Goal: Check status: Check status

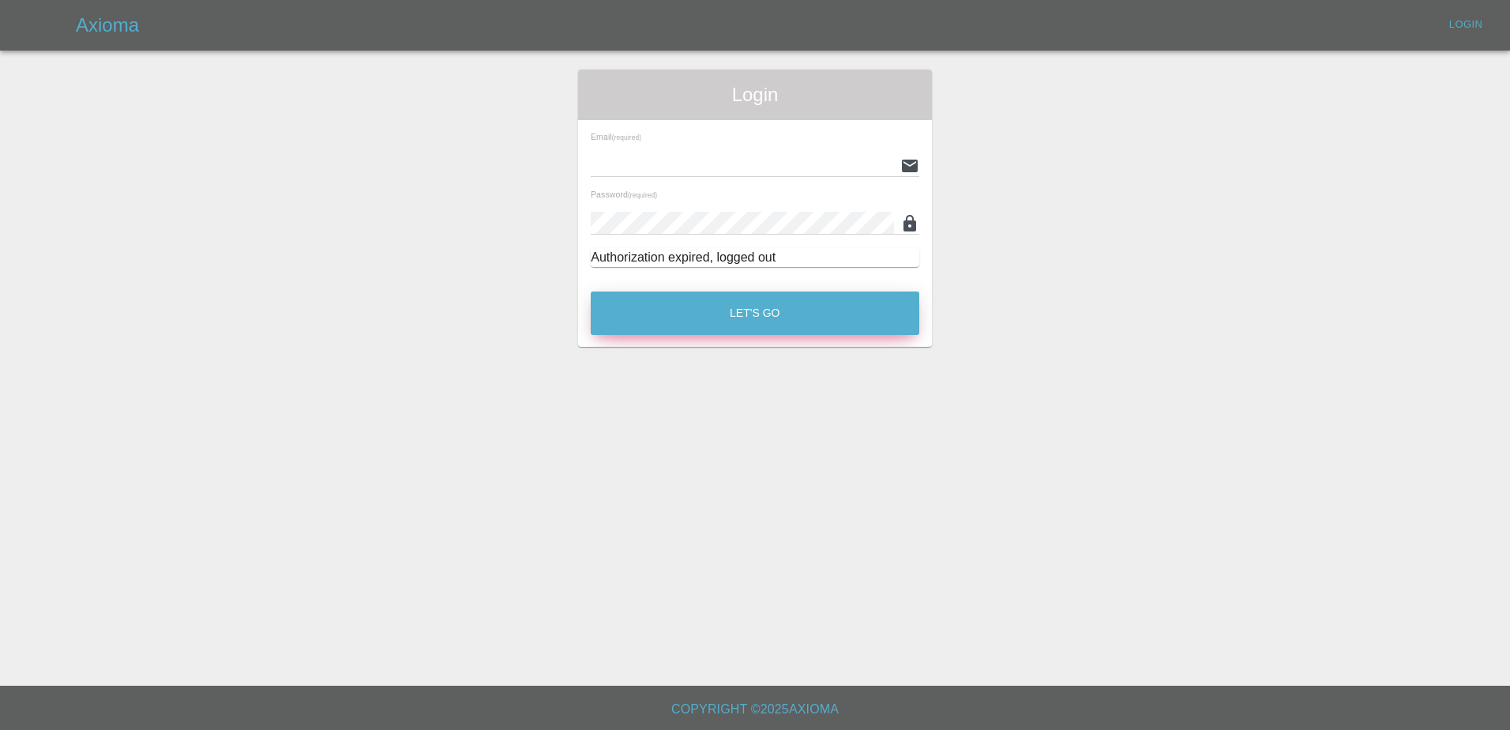
type input "[PERSON_NAME][EMAIL_ADDRESS][PERSON_NAME][DOMAIN_NAME]"
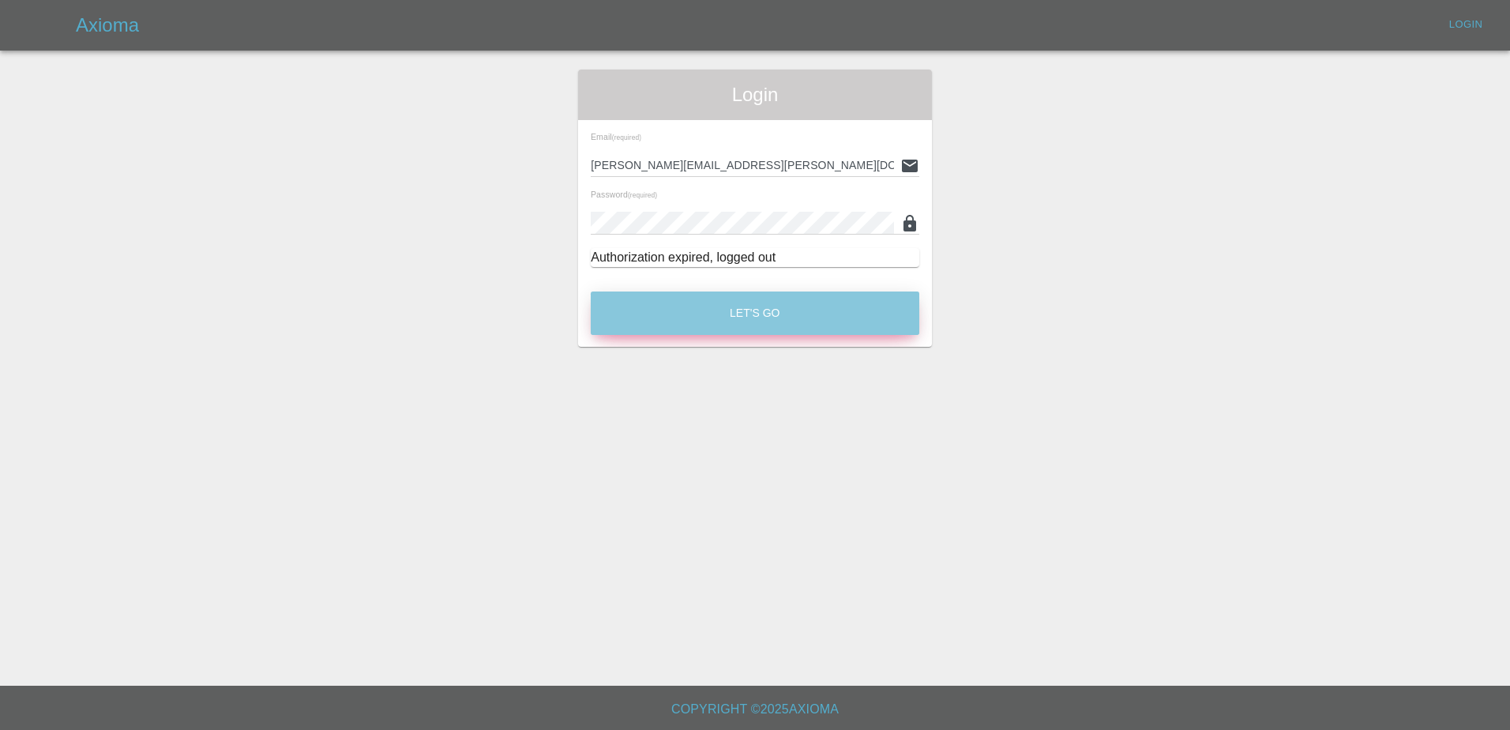
drag, startPoint x: 745, startPoint y: 316, endPoint x: 752, endPoint y: 310, distance: 9.5
click at [748, 313] on button "Let's Go" at bounding box center [755, 313] width 329 height 43
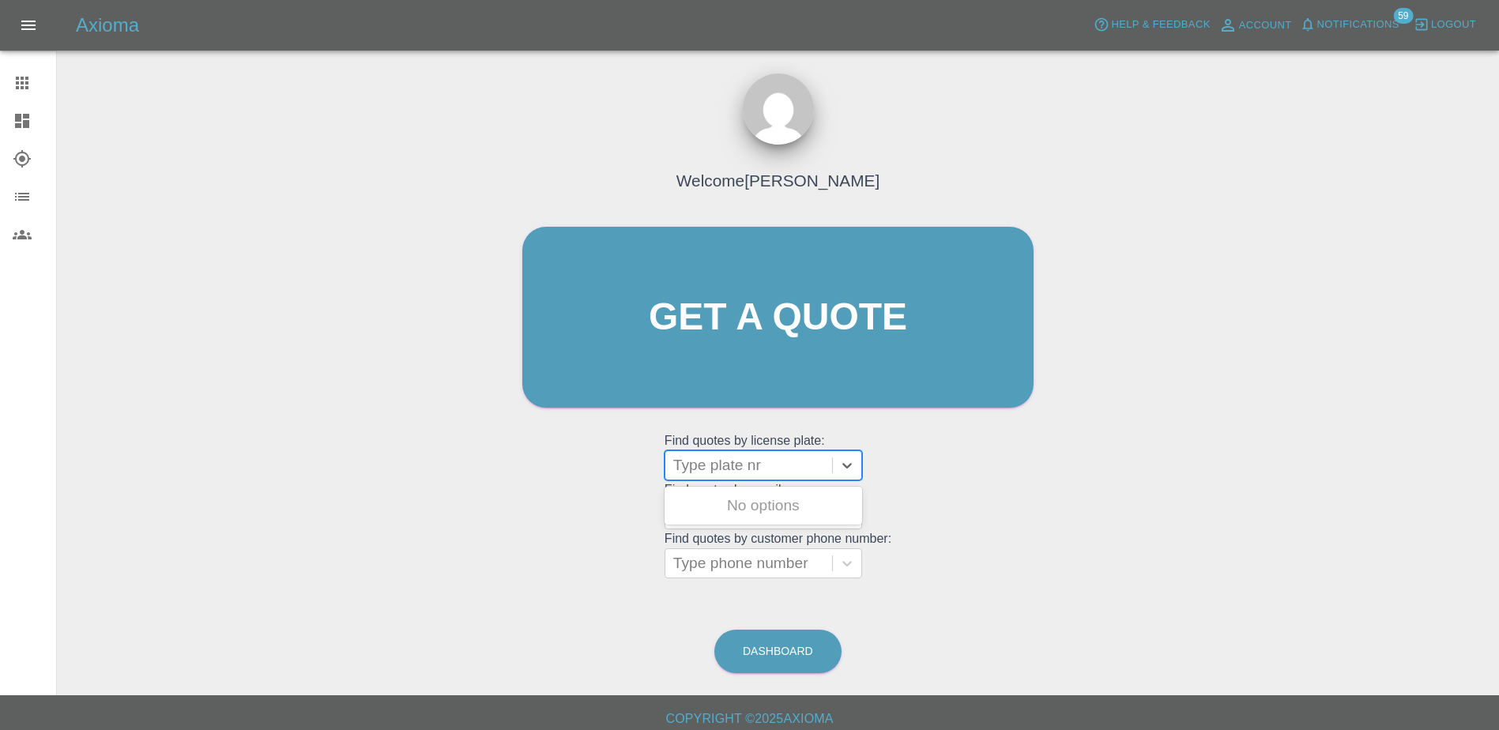
click at [739, 464] on div at bounding box center [748, 465] width 151 height 22
paste input "DU75XTA"
type input "DU75XTA"
click at [777, 499] on div "DU75XTA, Awaiting Authorisation" at bounding box center [762, 515] width 197 height 51
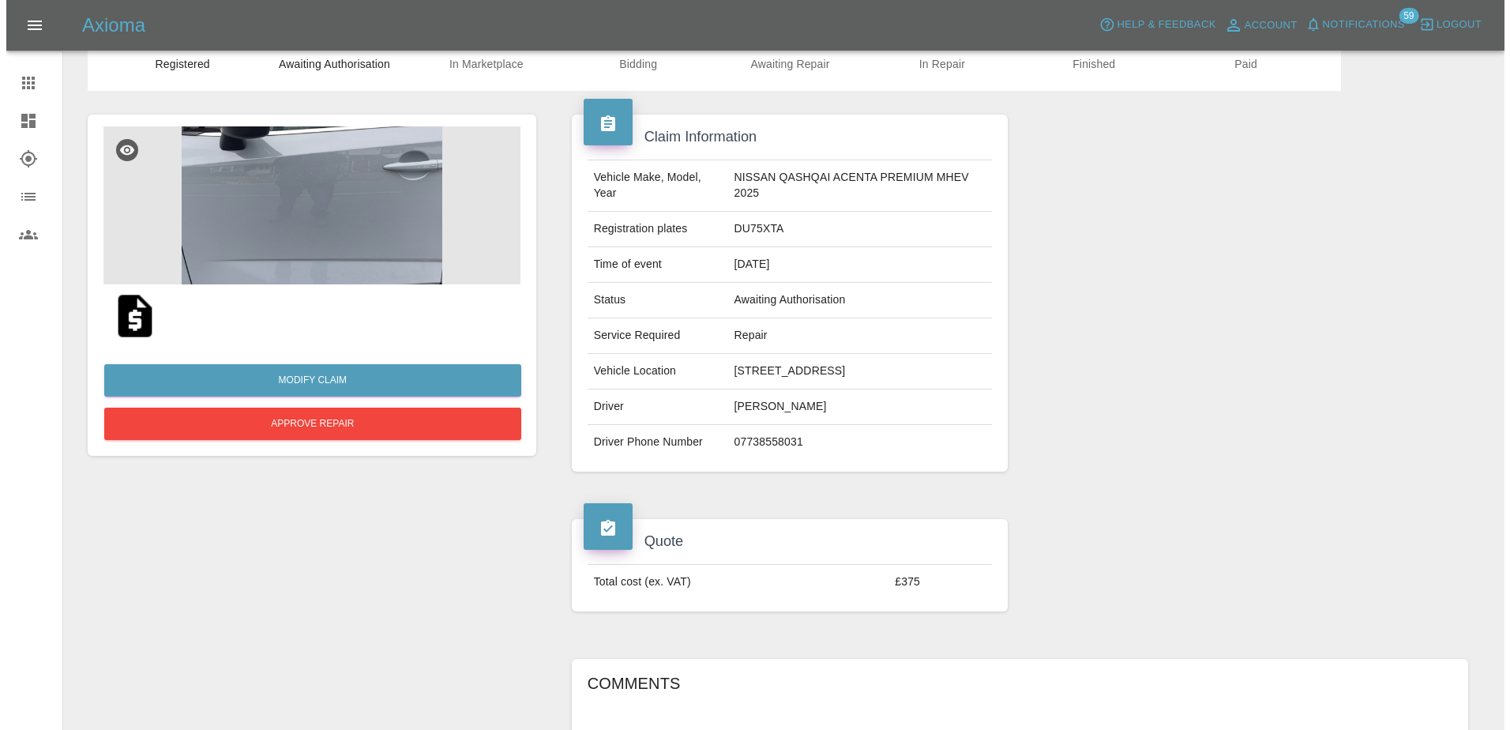
scroll to position [27, 0]
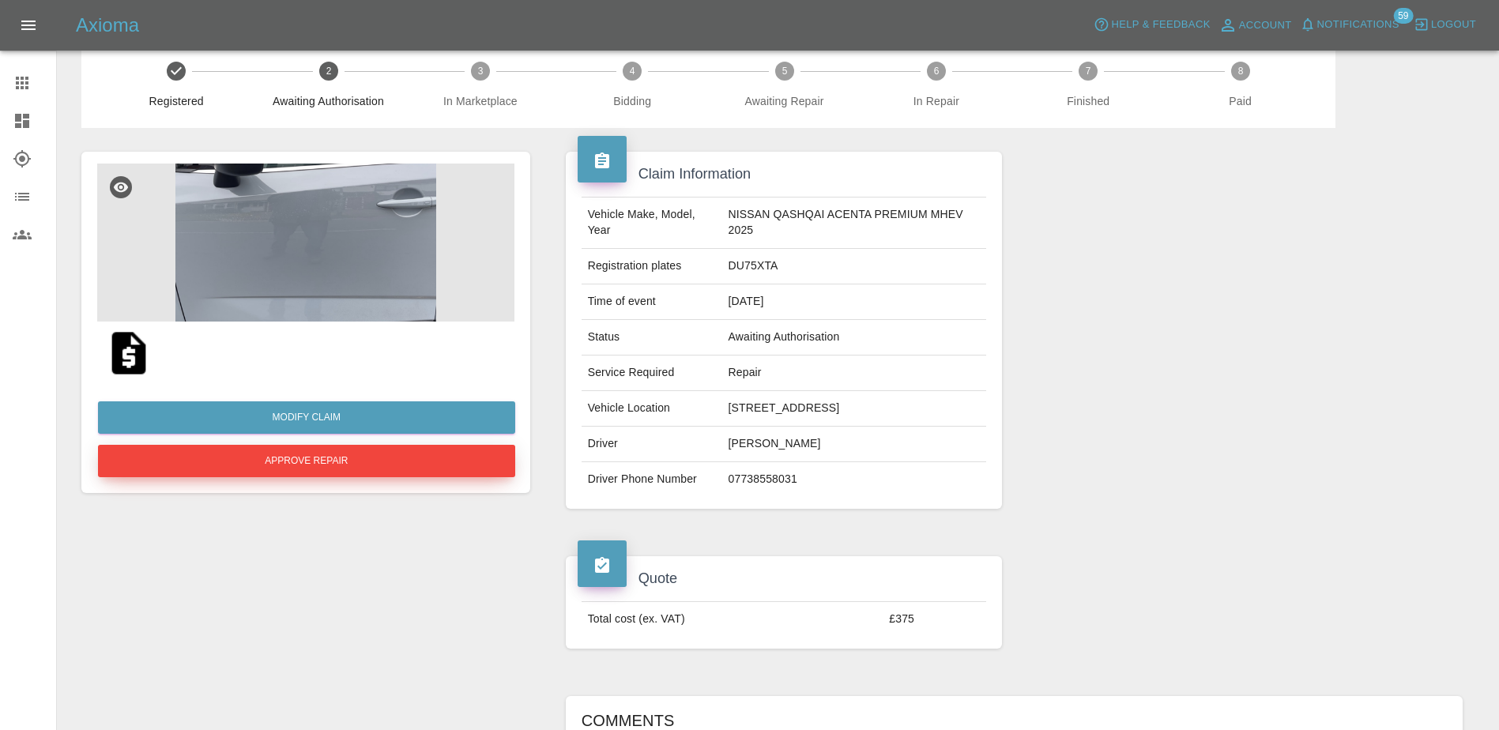
click at [305, 457] on button "Approve Repair" at bounding box center [306, 461] width 417 height 32
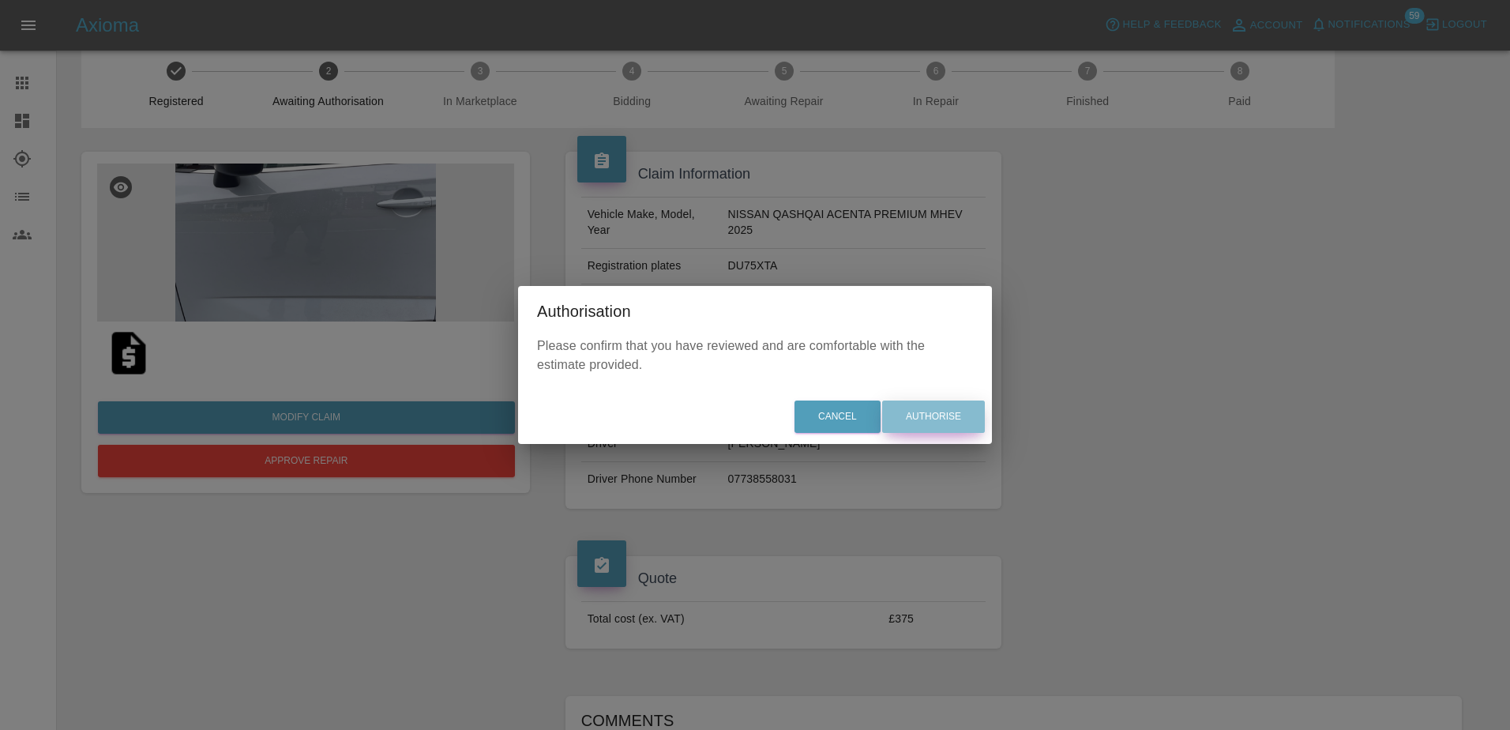
click at [958, 417] on button "Authorise" at bounding box center [933, 417] width 103 height 32
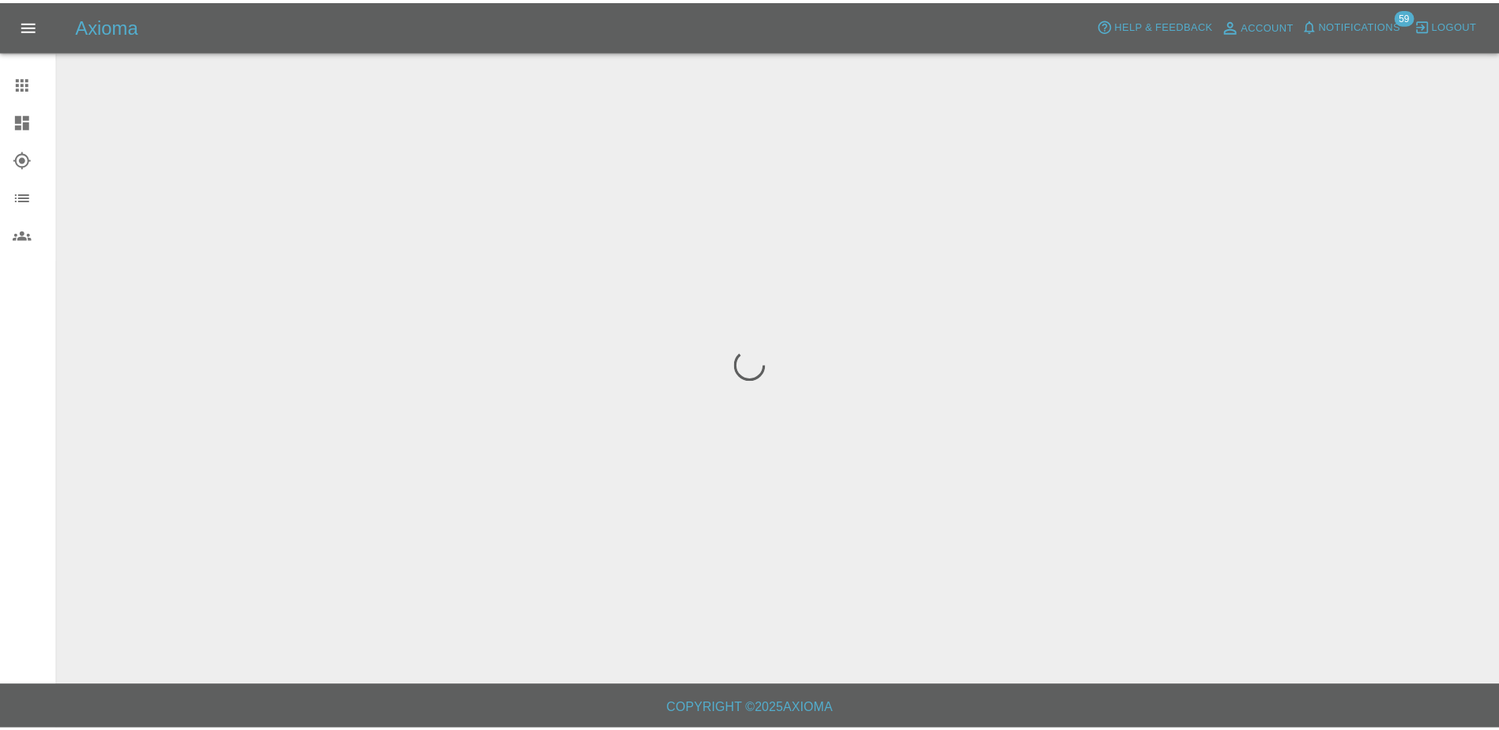
scroll to position [0, 0]
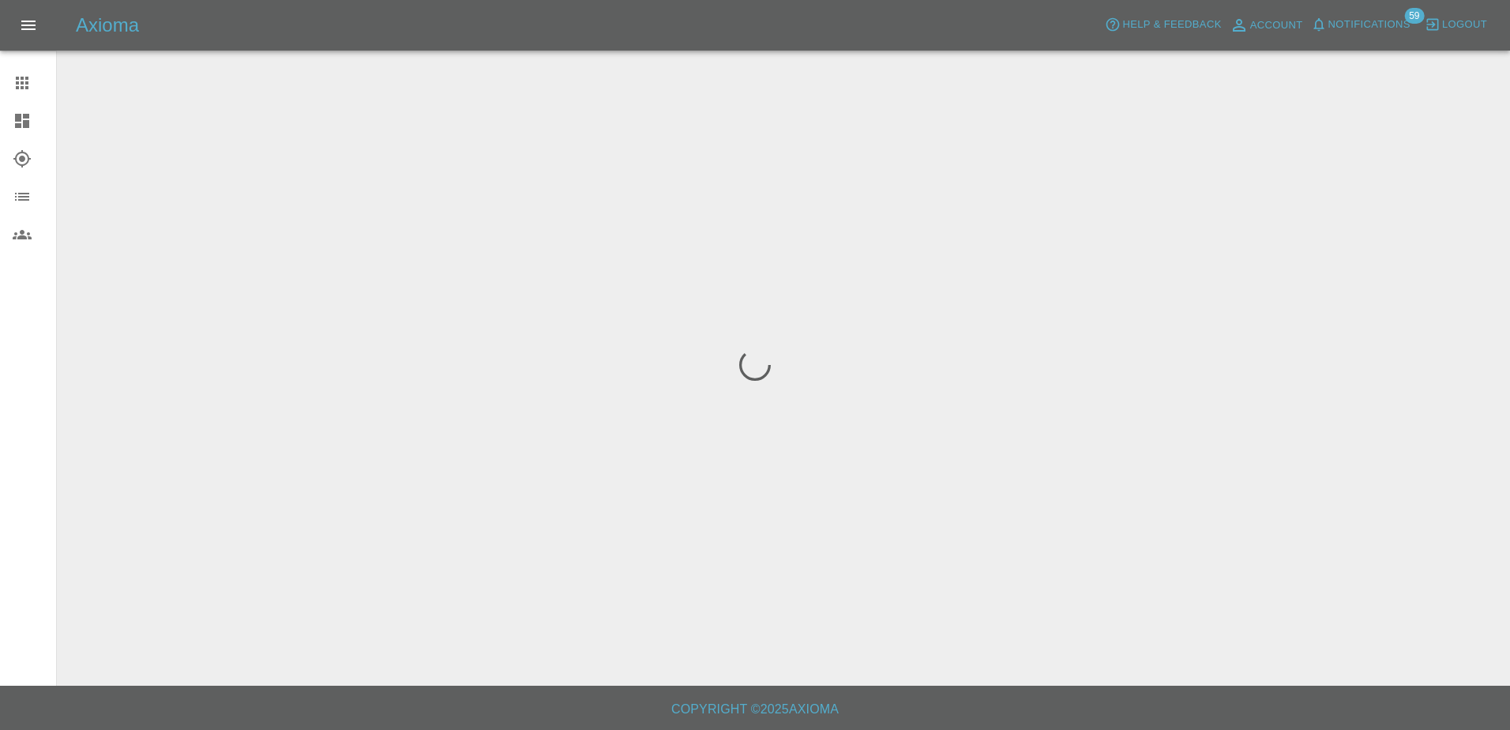
click at [24, 92] on link "Claims" at bounding box center [28, 83] width 56 height 38
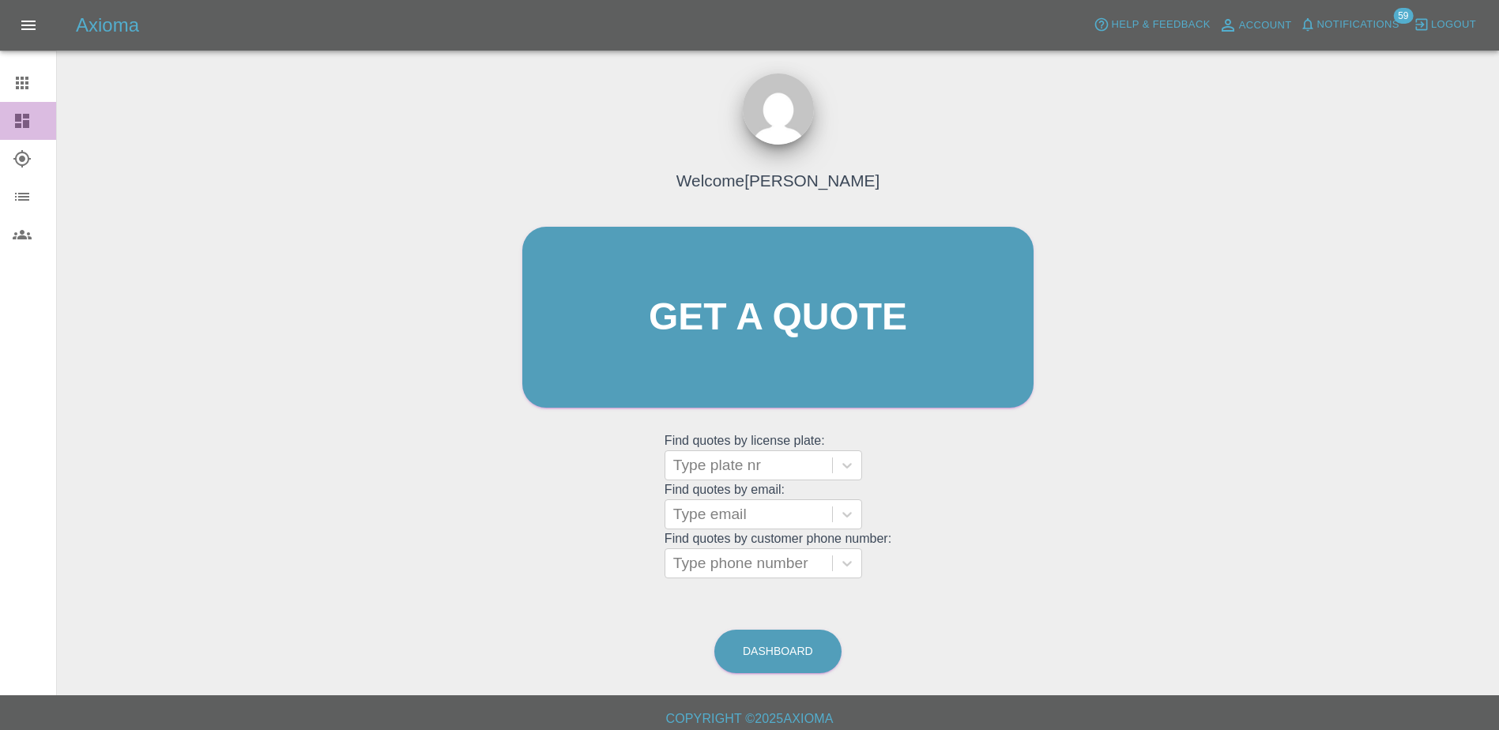
click at [28, 126] on icon at bounding box center [22, 121] width 14 height 14
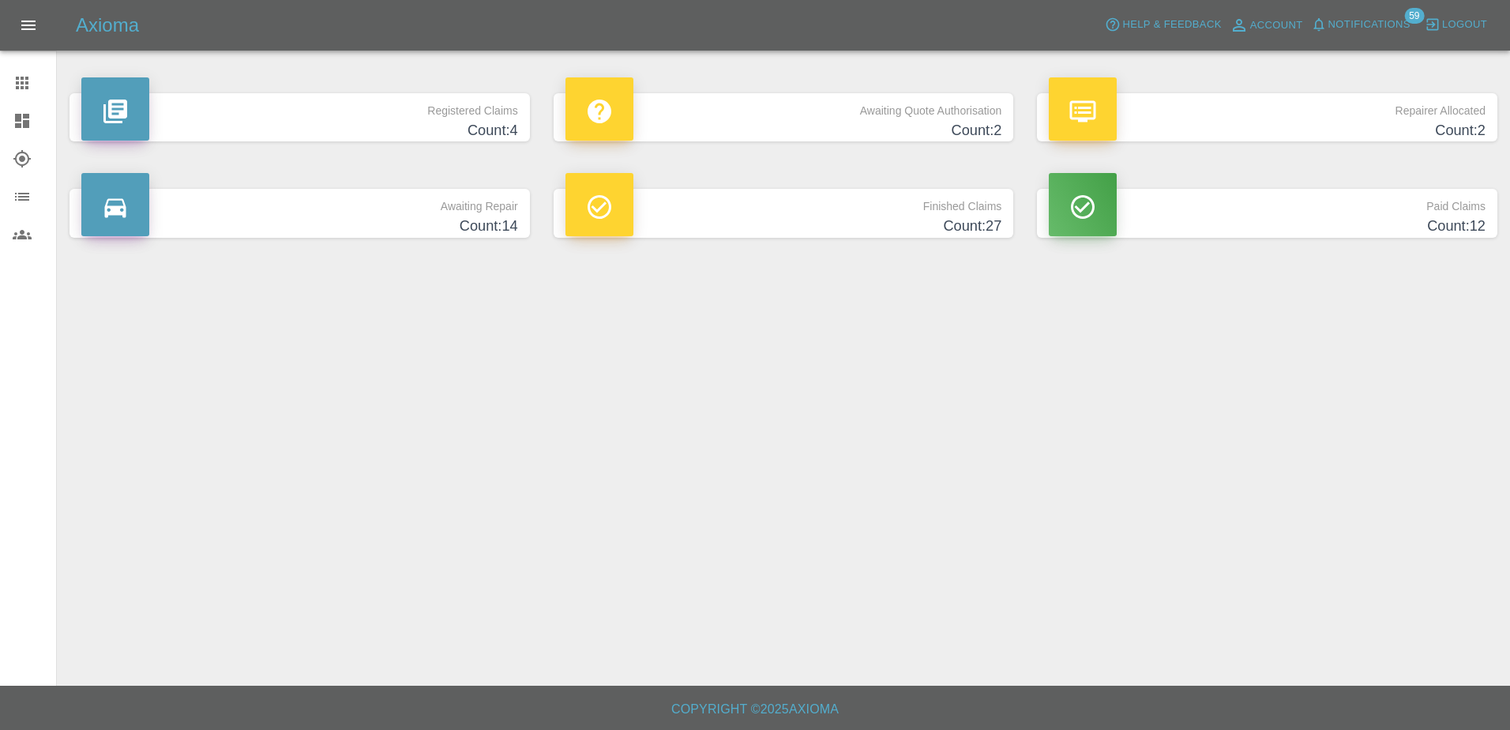
click at [806, 139] on h4 "Count: 2" at bounding box center [784, 130] width 437 height 21
